Goal: Task Accomplishment & Management: Complete application form

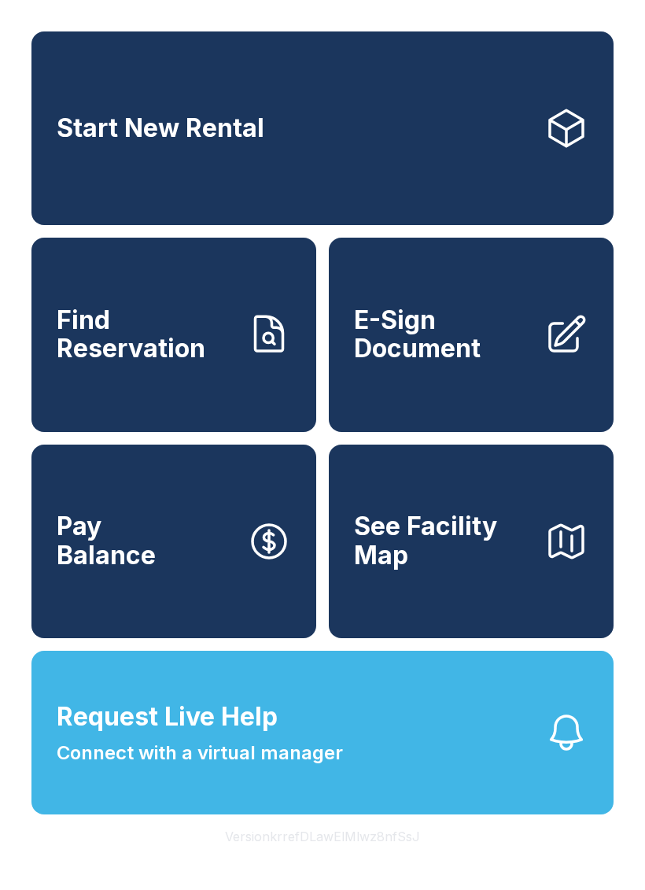
click at [438, 363] on span "E-Sign Document" at bounding box center [443, 334] width 178 height 57
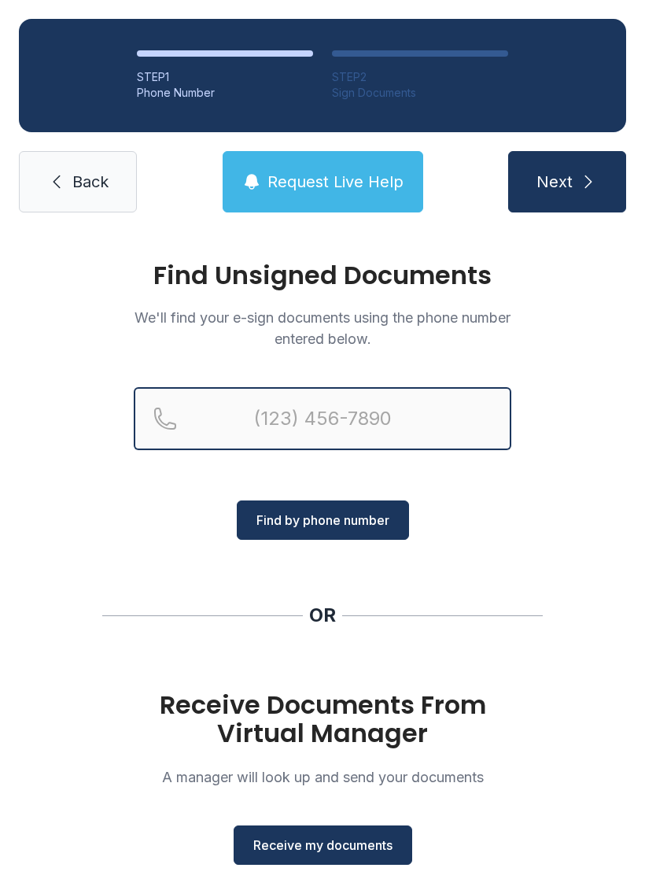
click at [276, 418] on input "Reservation phone number" at bounding box center [323, 418] width 378 height 63
type input "("
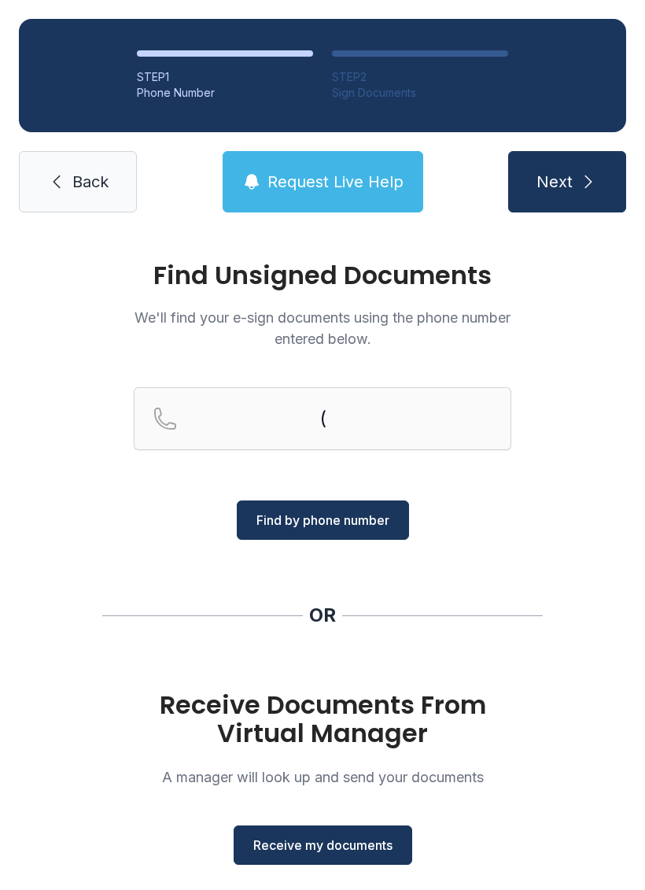
click at [165, 528] on div "( Find by phone number" at bounding box center [323, 463] width 378 height 153
click at [297, 862] on button "Receive my documents" at bounding box center [323, 844] width 179 height 39
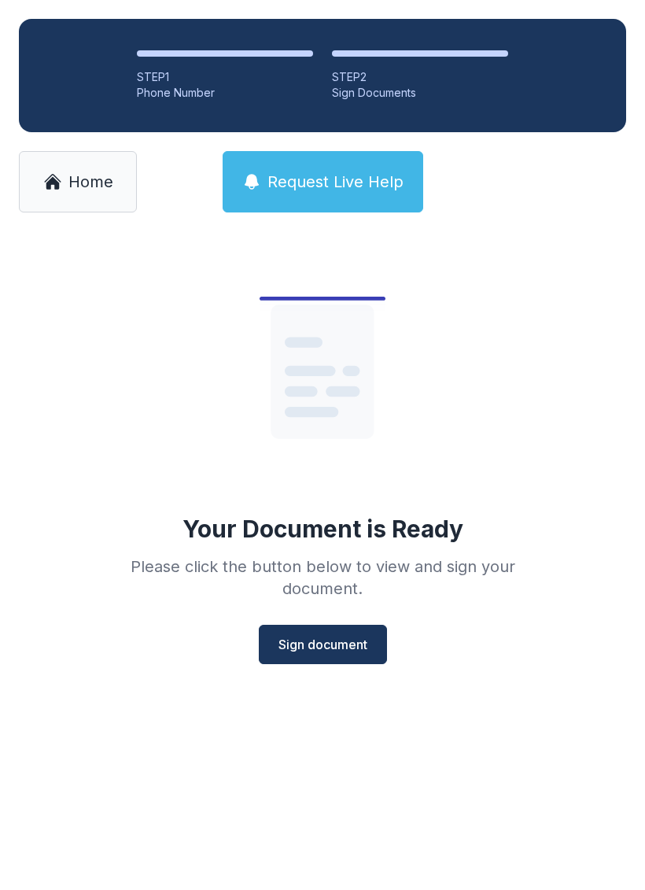
click at [333, 612] on div "Your Document is Ready Please click the button below to view and sign your docu…" at bounding box center [322, 454] width 453 height 420
click at [309, 657] on button "Sign document" at bounding box center [323, 644] width 128 height 39
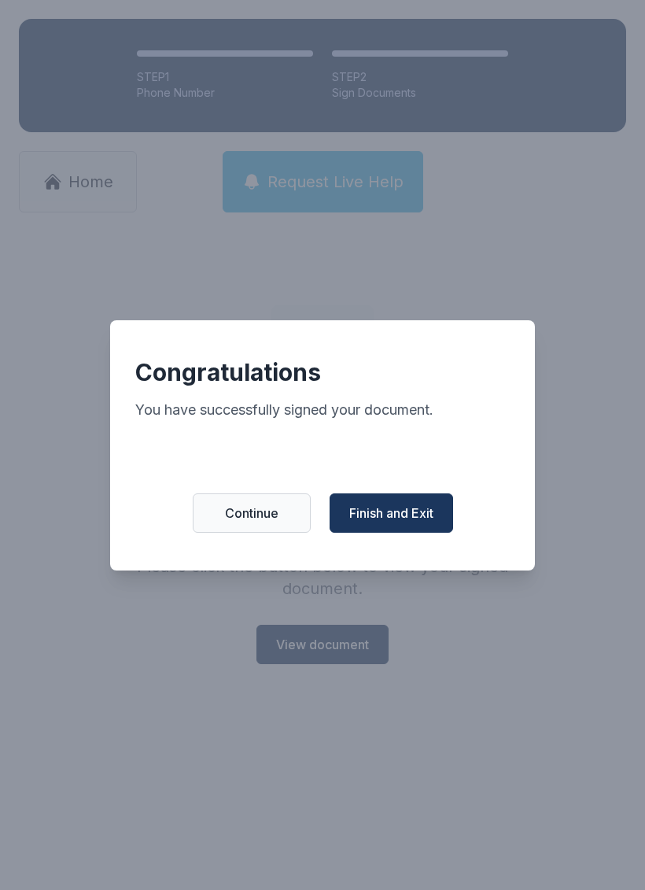
click at [414, 522] on span "Finish and Exit" at bounding box center [391, 512] width 84 height 19
